Goal: Task Accomplishment & Management: Use online tool/utility

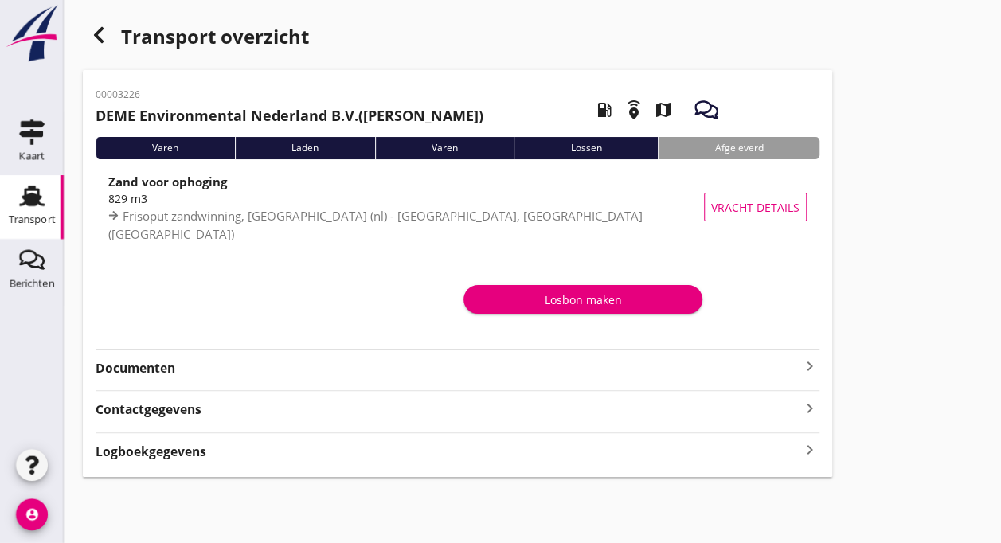
click at [49, 213] on div "Transport" at bounding box center [32, 220] width 47 height 22
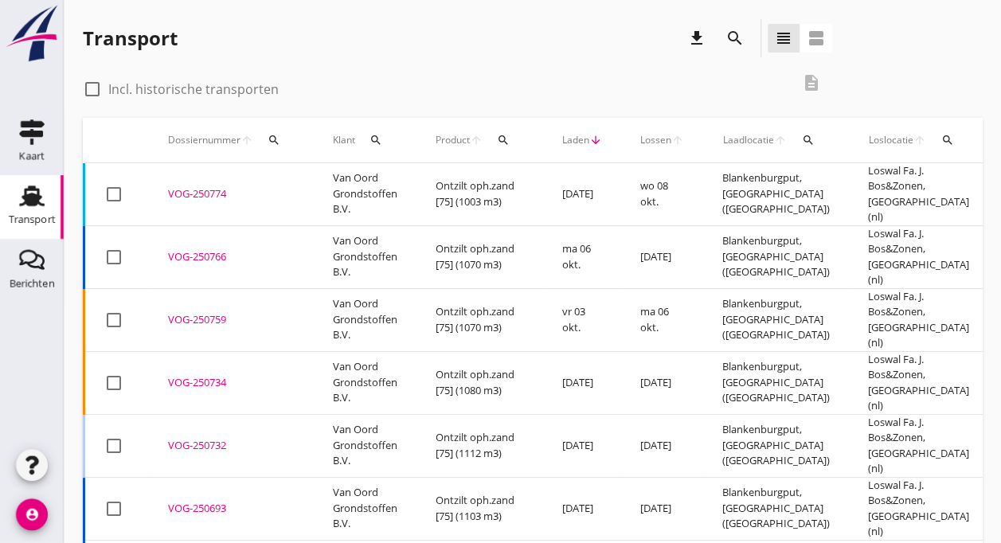
click at [180, 191] on div "VOG-250774" at bounding box center [231, 194] width 127 height 16
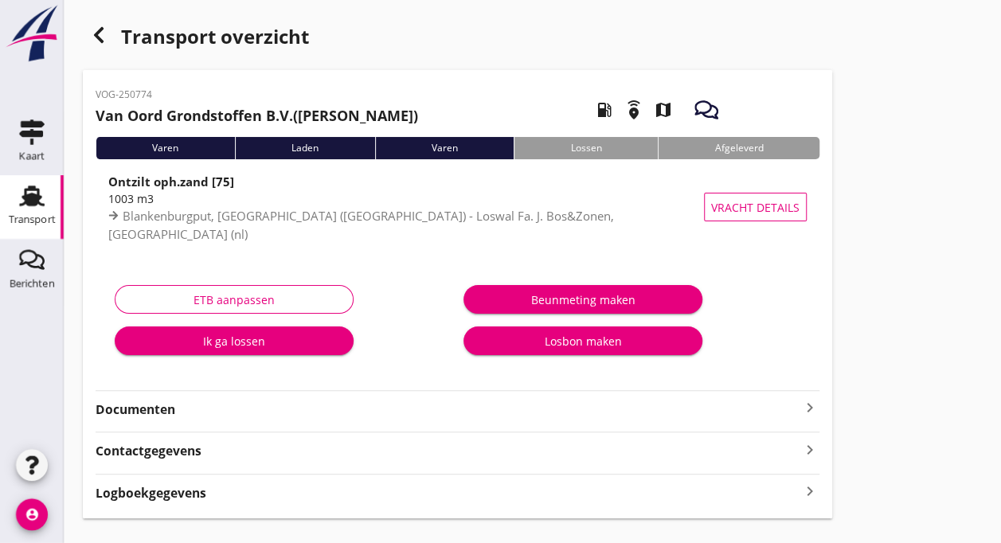
click at [217, 340] on div "Ik ga lossen" at bounding box center [233, 341] width 213 height 17
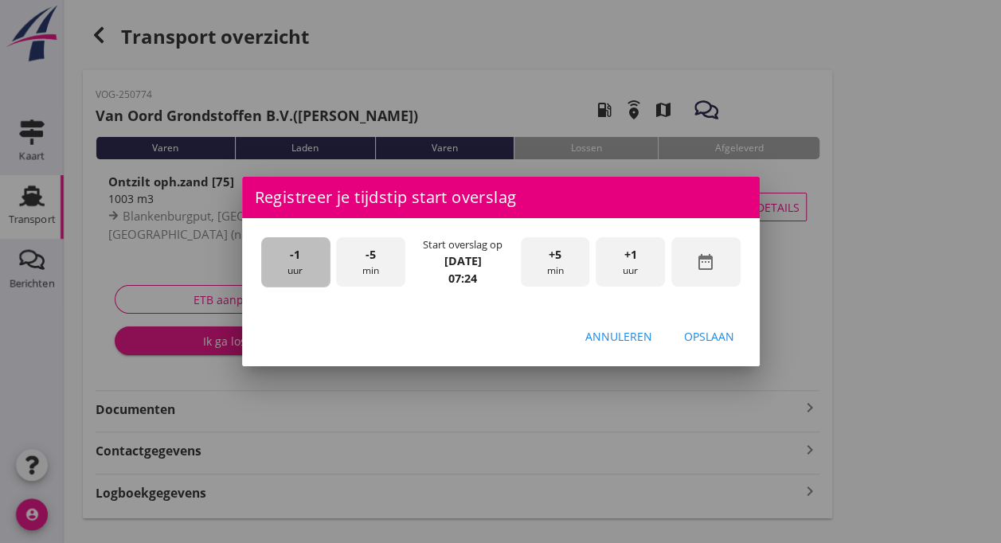
click at [274, 256] on div "-1 uur" at bounding box center [295, 262] width 69 height 50
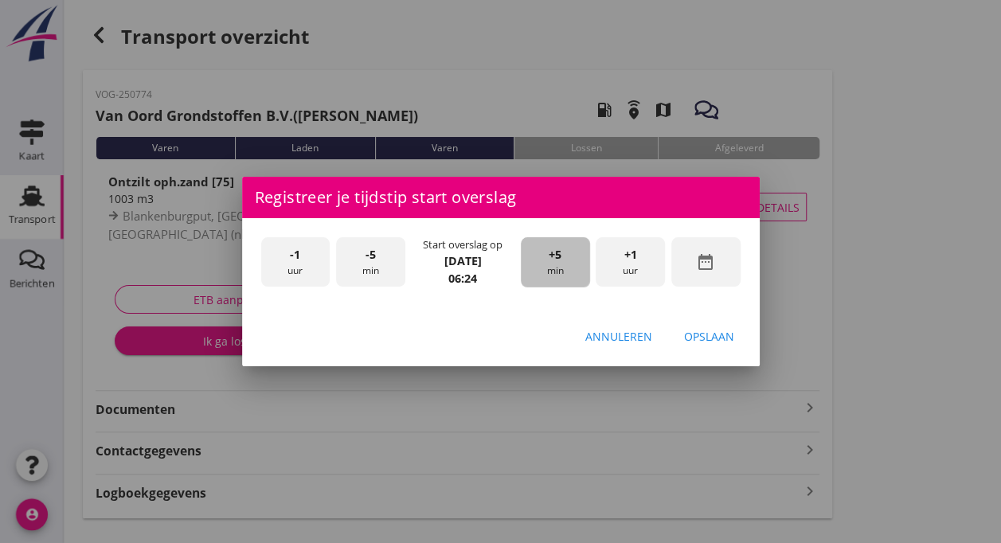
click at [556, 247] on span "+5" at bounding box center [555, 255] width 13 height 18
click at [701, 334] on div "Opslaan" at bounding box center [709, 336] width 50 height 17
